Goal: Find specific page/section: Find specific page/section

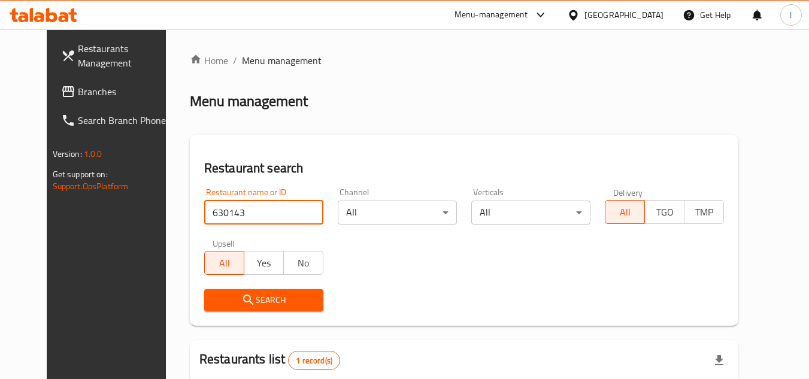
scroll to position [145, 0]
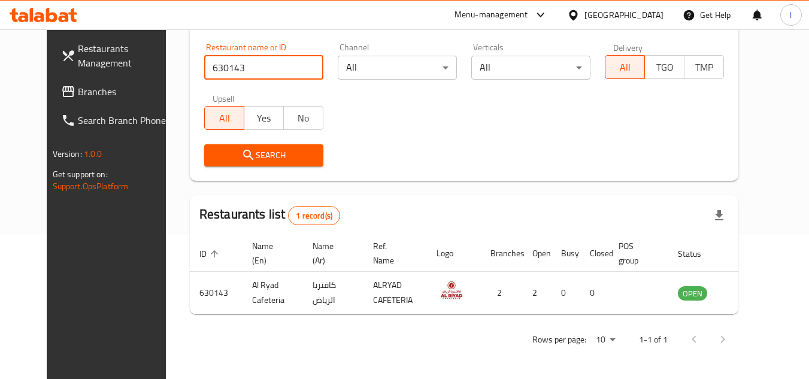
click at [78, 92] on span "Branches" at bounding box center [125, 91] width 95 height 14
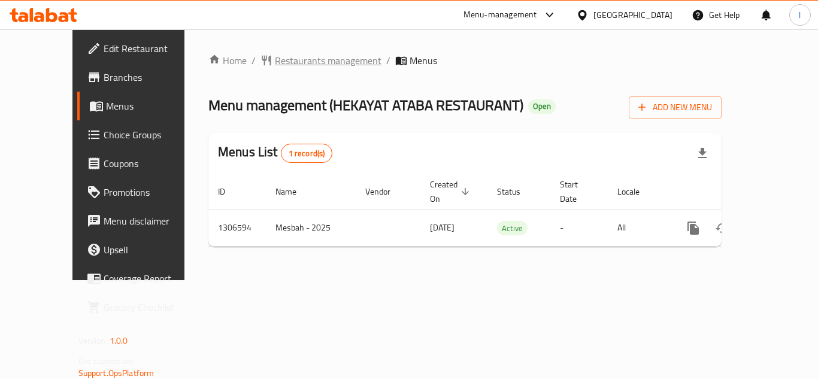
click at [275, 64] on span "Restaurants management" at bounding box center [328, 60] width 107 height 14
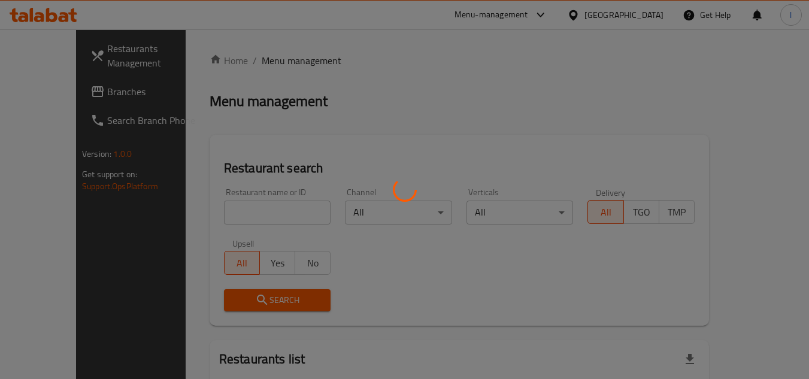
click at [229, 205] on div at bounding box center [404, 189] width 809 height 379
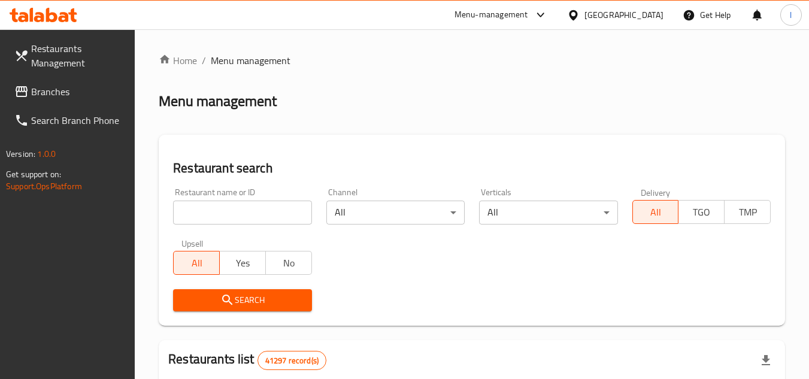
click at [241, 210] on input "search" at bounding box center [242, 213] width 138 height 24
paste input "704169"
type input "704169"
click button "Search" at bounding box center [242, 300] width 138 height 22
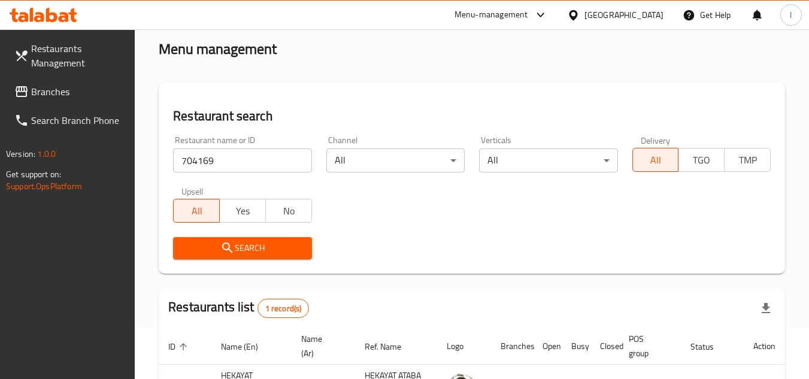
scroll to position [155, 0]
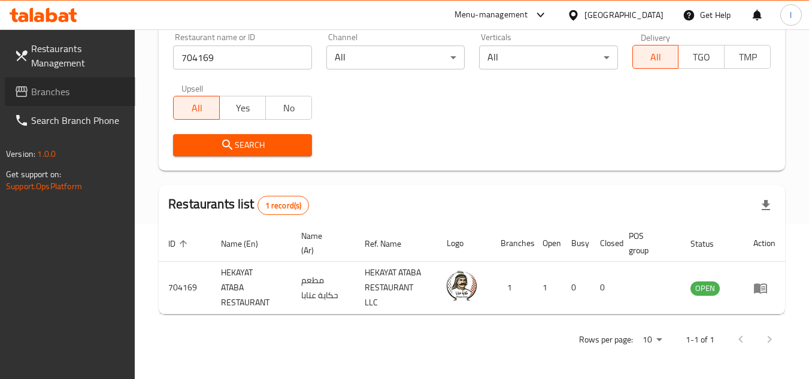
click at [90, 84] on span "Branches" at bounding box center [78, 91] width 95 height 14
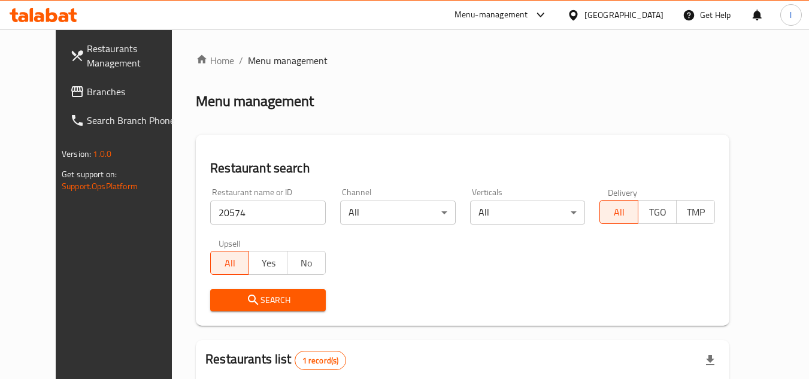
scroll to position [145, 0]
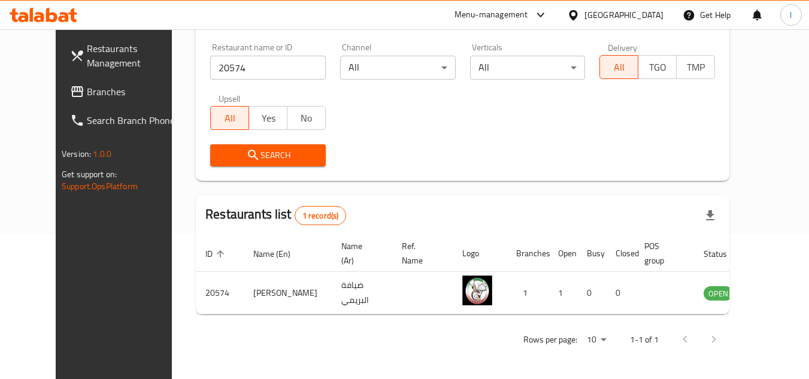
click at [87, 89] on span "Branches" at bounding box center [134, 91] width 95 height 14
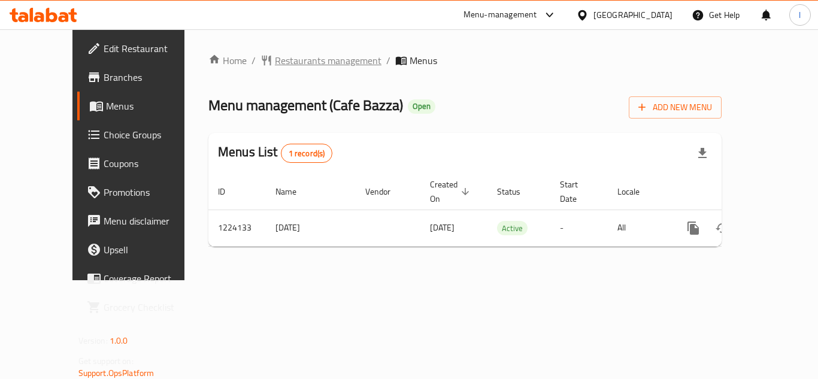
click at [286, 60] on span "Restaurants management" at bounding box center [328, 60] width 107 height 14
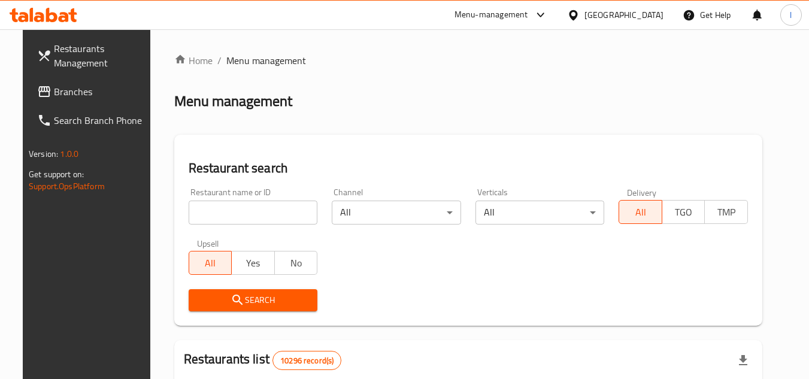
click at [274, 199] on div "Restaurant name or ID Restaurant name or ID" at bounding box center [253, 206] width 129 height 37
click at [267, 207] on input "search" at bounding box center [253, 213] width 129 height 24
paste input "674787"
type input "674787"
click button "Search" at bounding box center [253, 300] width 129 height 22
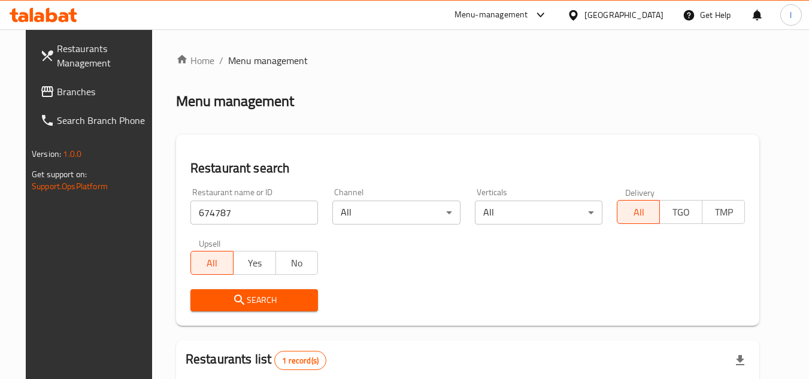
scroll to position [120, 0]
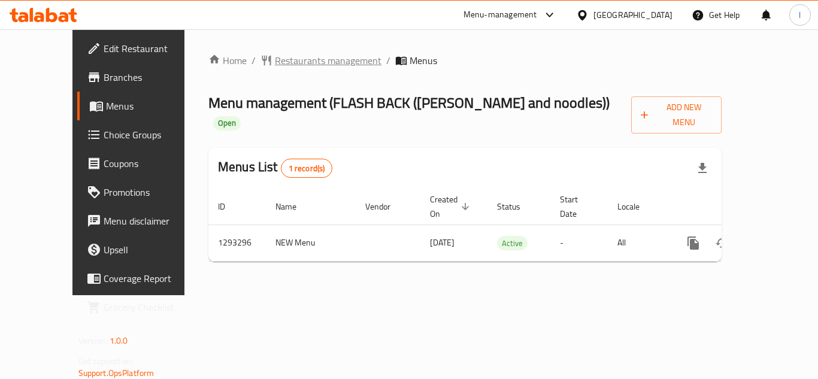
click at [275, 61] on span "Restaurants management" at bounding box center [328, 60] width 107 height 14
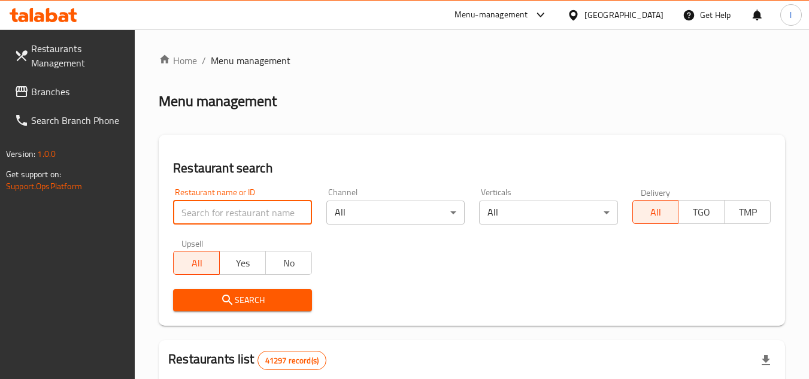
click at [236, 213] on input "search" at bounding box center [242, 213] width 138 height 24
paste input "699458"
type input "699458"
click button "Search" at bounding box center [242, 300] width 138 height 22
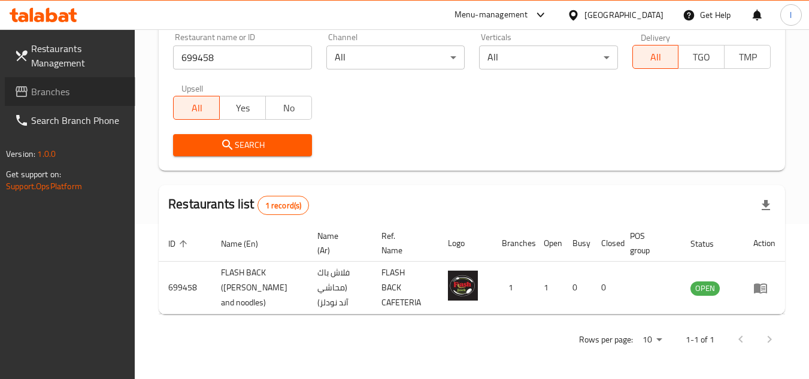
click at [43, 96] on span "Branches" at bounding box center [78, 91] width 95 height 14
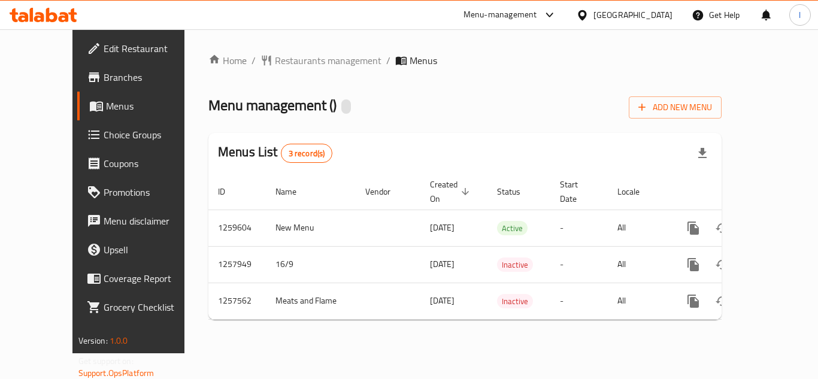
click at [432, 70] on div "Home / Restaurants management / Menus Menu management ( ) Add New Menu Menus Li…" at bounding box center [464, 191] width 513 height 276
click at [298, 54] on span "Restaurants management" at bounding box center [328, 60] width 107 height 14
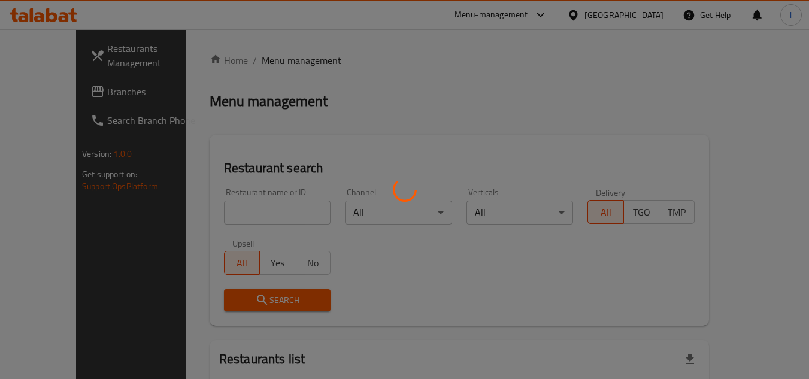
click at [254, 208] on div at bounding box center [404, 189] width 809 height 379
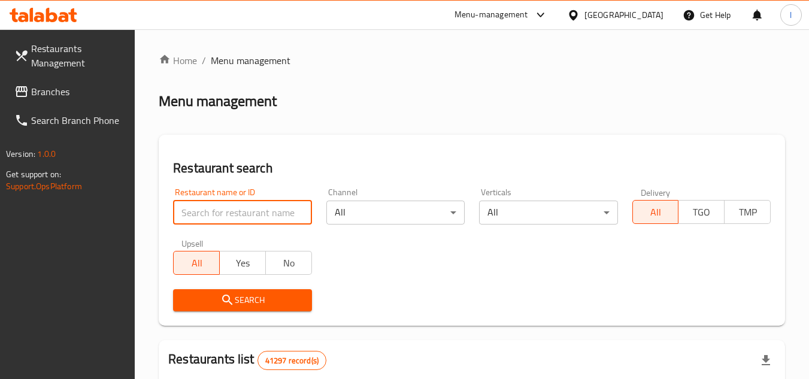
click at [250, 216] on input "search" at bounding box center [242, 213] width 138 height 24
paste input "683040"
type input "683040"
click button "Search" at bounding box center [242, 300] width 138 height 22
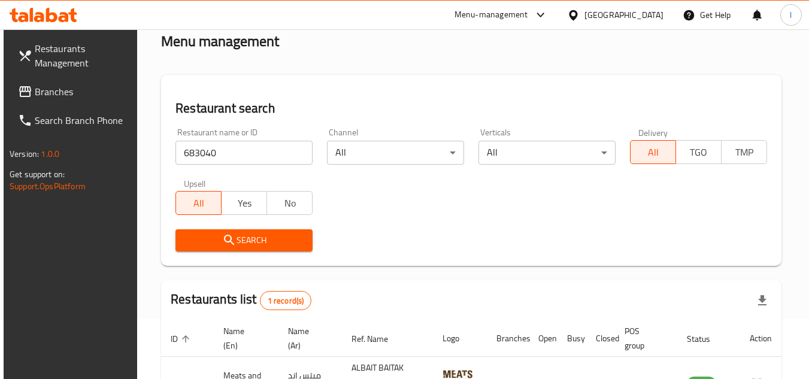
scroll to position [155, 0]
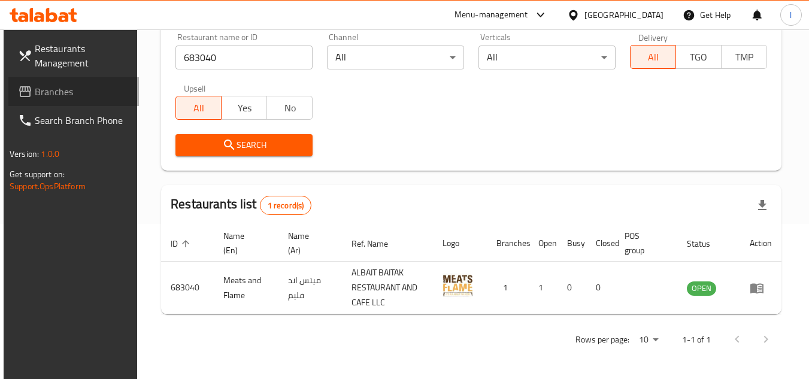
click at [60, 88] on span "Branches" at bounding box center [82, 91] width 95 height 14
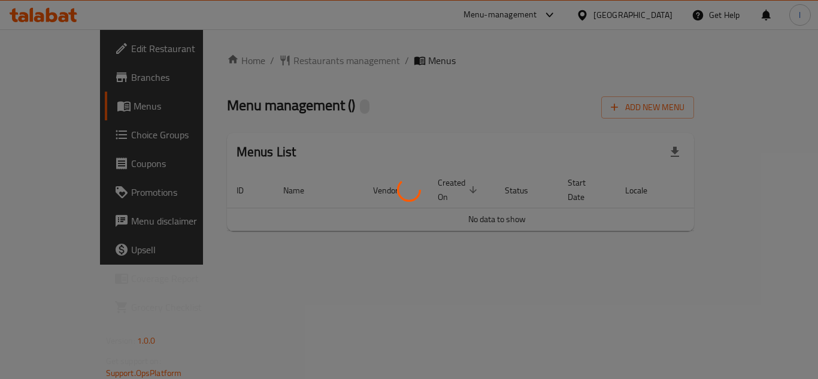
click at [296, 60] on div at bounding box center [409, 189] width 818 height 379
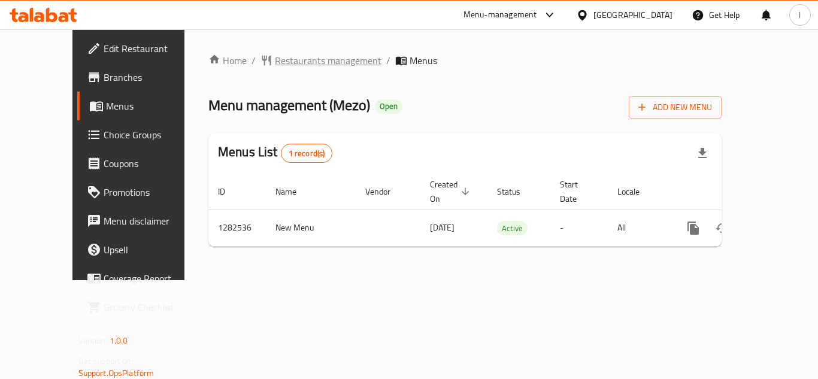
click at [275, 58] on span "Restaurants management" at bounding box center [328, 60] width 107 height 14
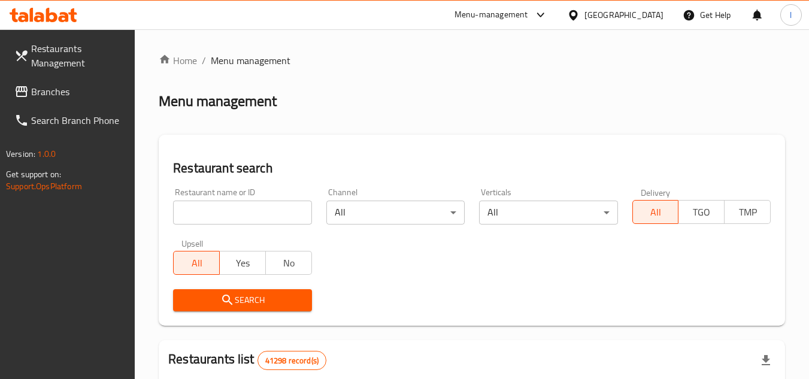
click at [252, 205] on input "search" at bounding box center [242, 213] width 138 height 24
paste input "694871"
type input "694871"
click button "Search" at bounding box center [242, 300] width 138 height 22
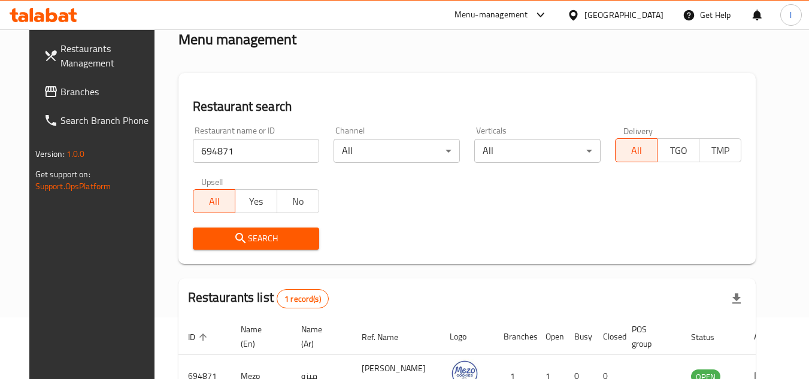
scroll to position [120, 0]
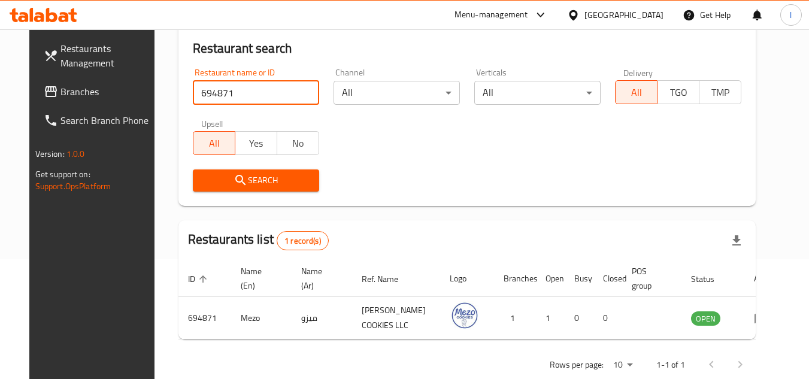
click at [75, 94] on span "Branches" at bounding box center [107, 91] width 95 height 14
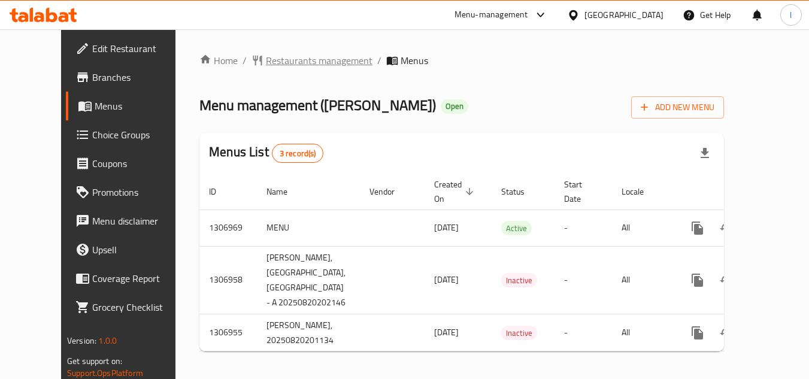
click at [301, 57] on span "Restaurants management" at bounding box center [319, 60] width 107 height 14
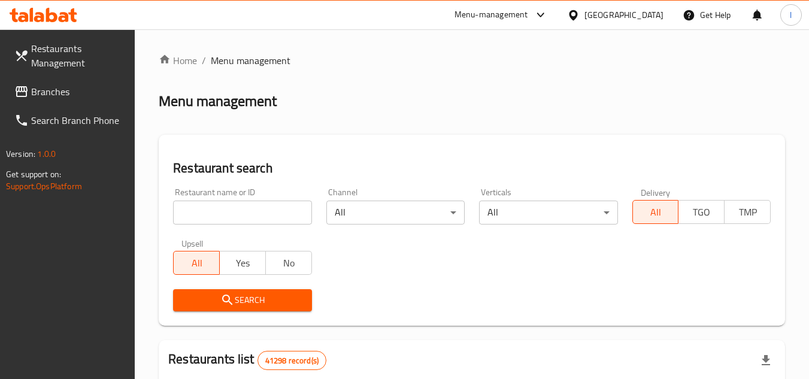
click at [254, 209] on input "search" at bounding box center [242, 213] width 138 height 24
click at [267, 209] on input "search" at bounding box center [242, 213] width 138 height 24
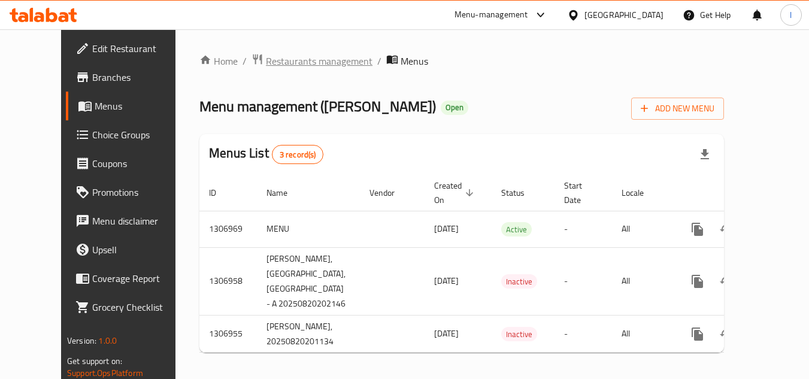
click at [281, 59] on span "Restaurants management" at bounding box center [319, 61] width 107 height 14
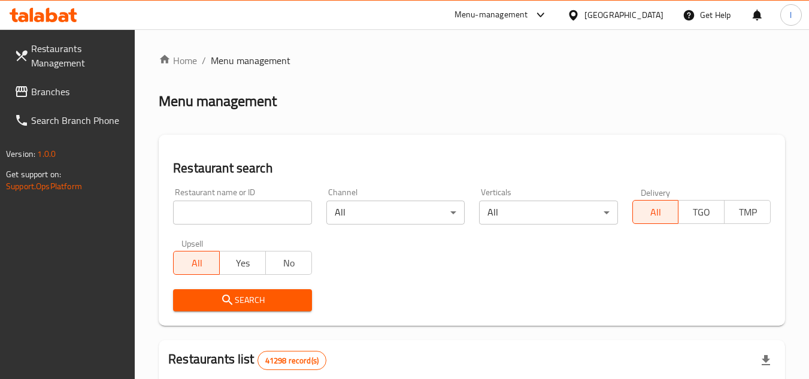
click at [219, 207] on input "search" at bounding box center [242, 213] width 138 height 24
paste input "704243"
type input "704243"
click button "Search" at bounding box center [242, 300] width 138 height 22
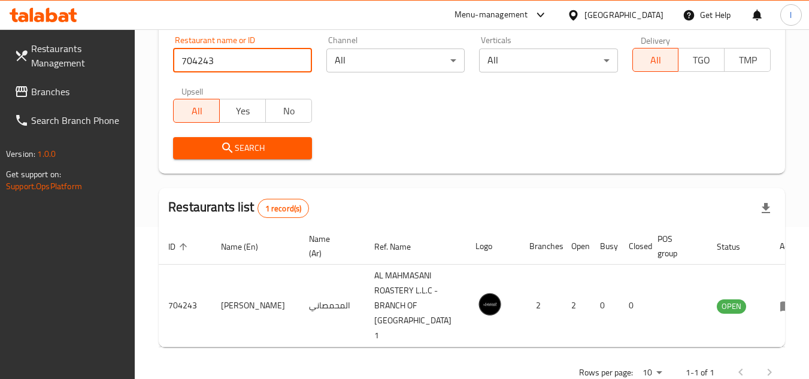
scroll to position [170, 0]
